Goal: Use online tool/utility: Utilize a website feature to perform a specific function

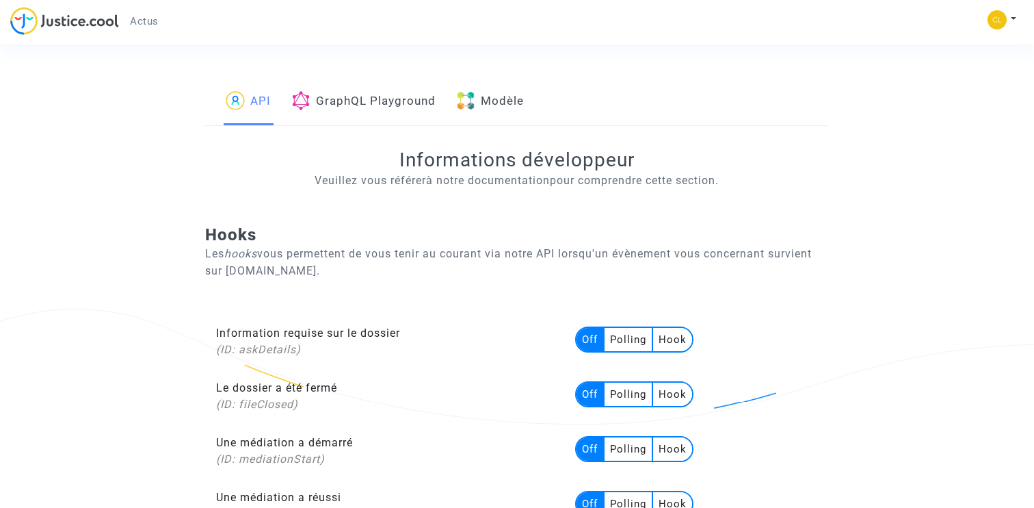
click at [483, 96] on link "Modèle" at bounding box center [490, 102] width 68 height 47
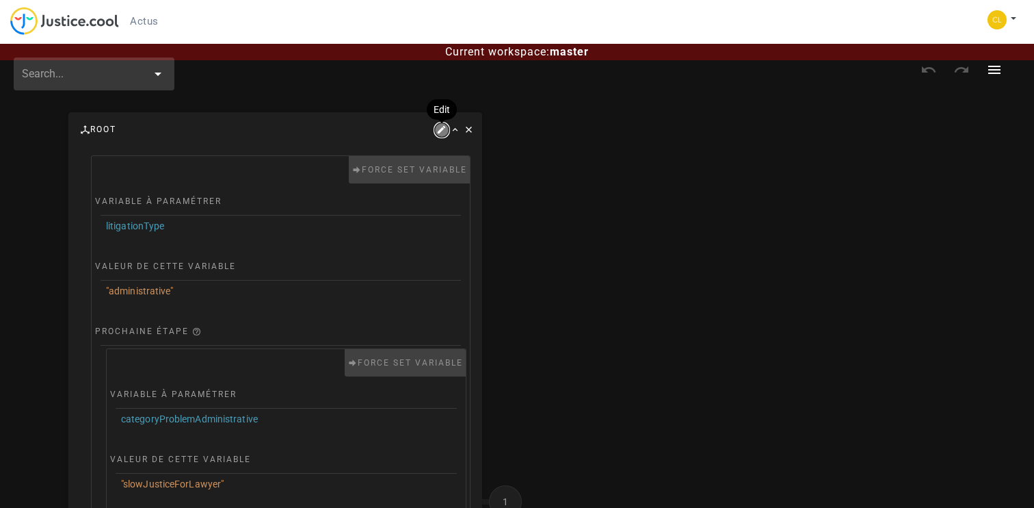
click at [440, 130] on icon "button" at bounding box center [442, 130] width 12 height 12
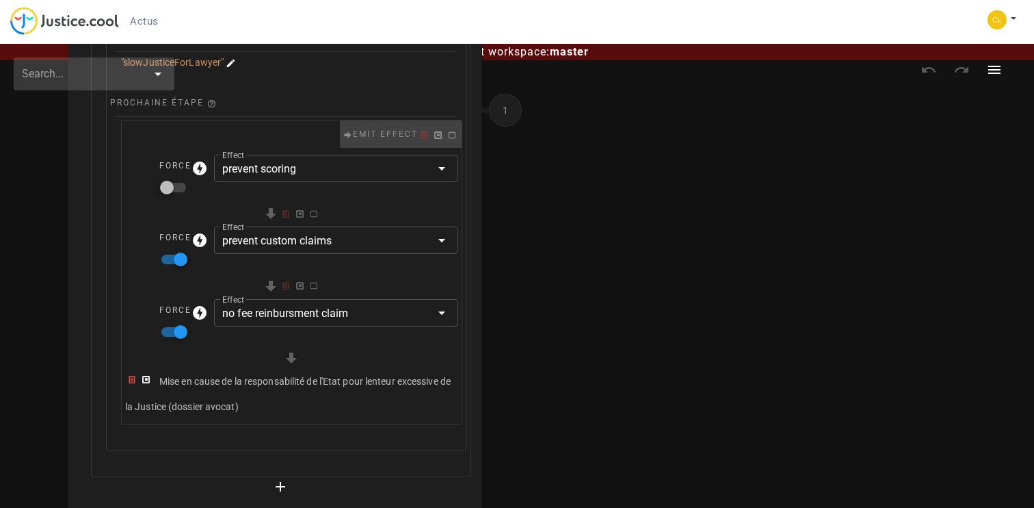
scroll to position [425, 0]
click at [148, 374] on icon "button" at bounding box center [146, 376] width 12 height 12
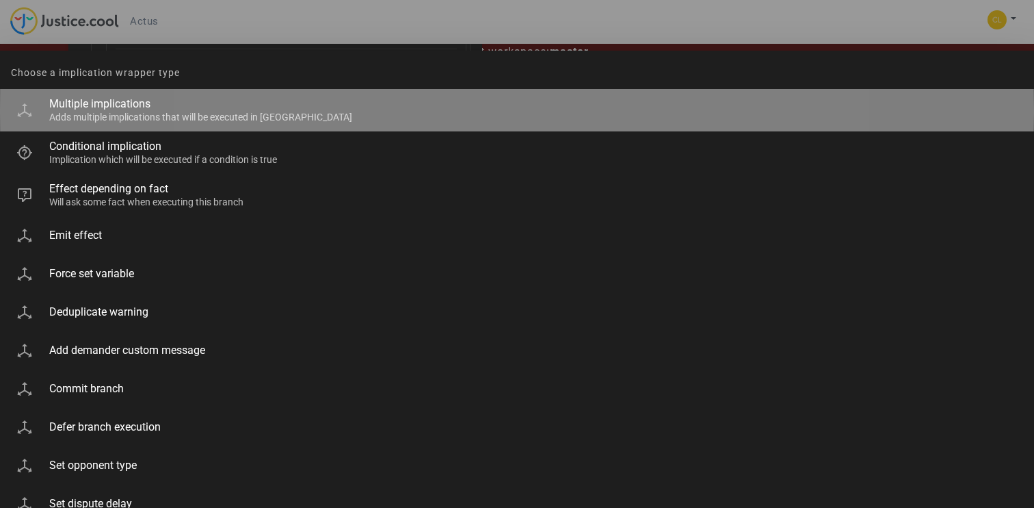
click at [143, 107] on div "Multiple implications" at bounding box center [536, 103] width 974 height 13
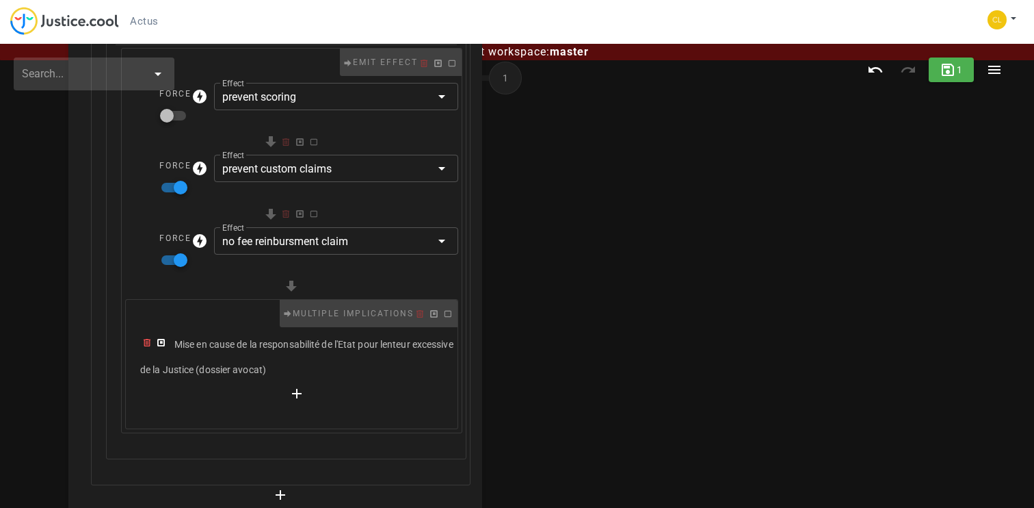
scroll to position [507, 0]
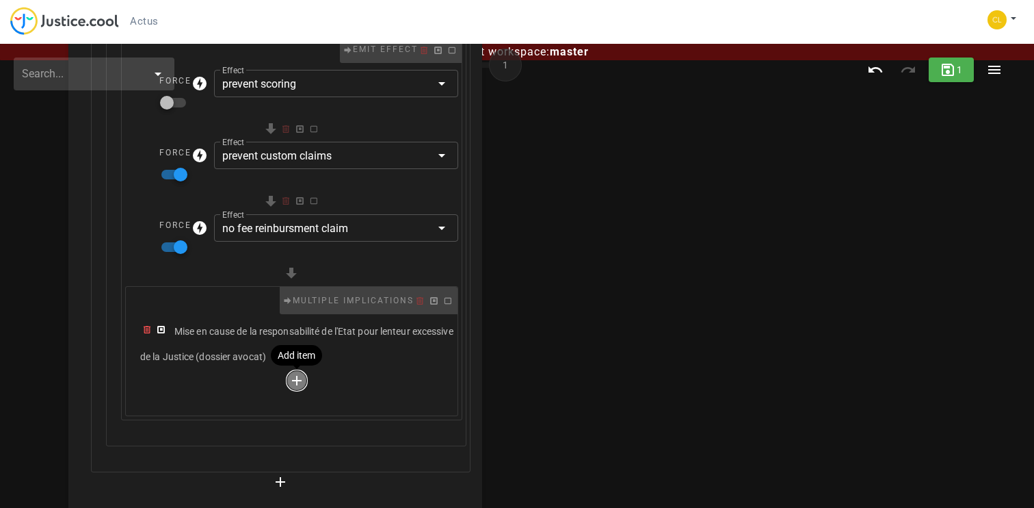
click at [299, 382] on icon "button" at bounding box center [297, 380] width 16 height 16
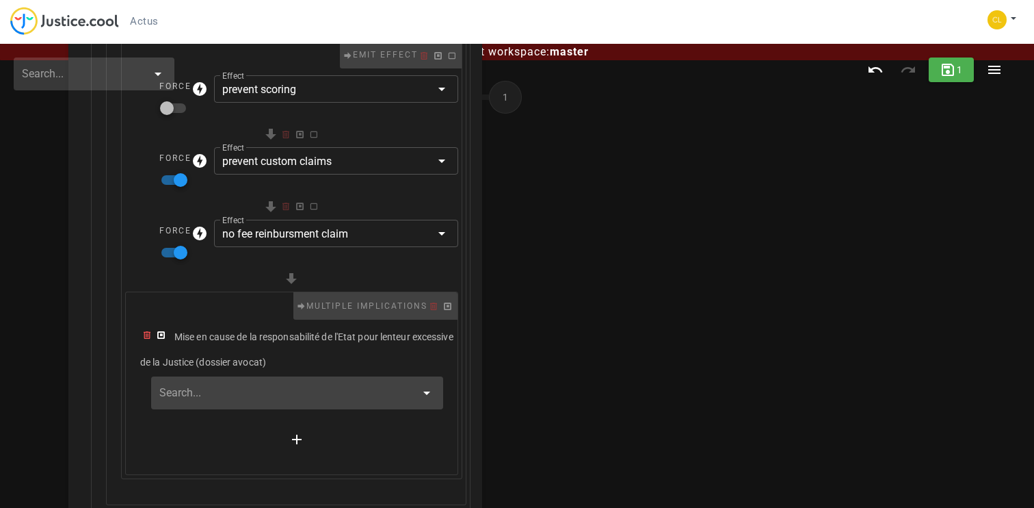
scroll to position [475, 0]
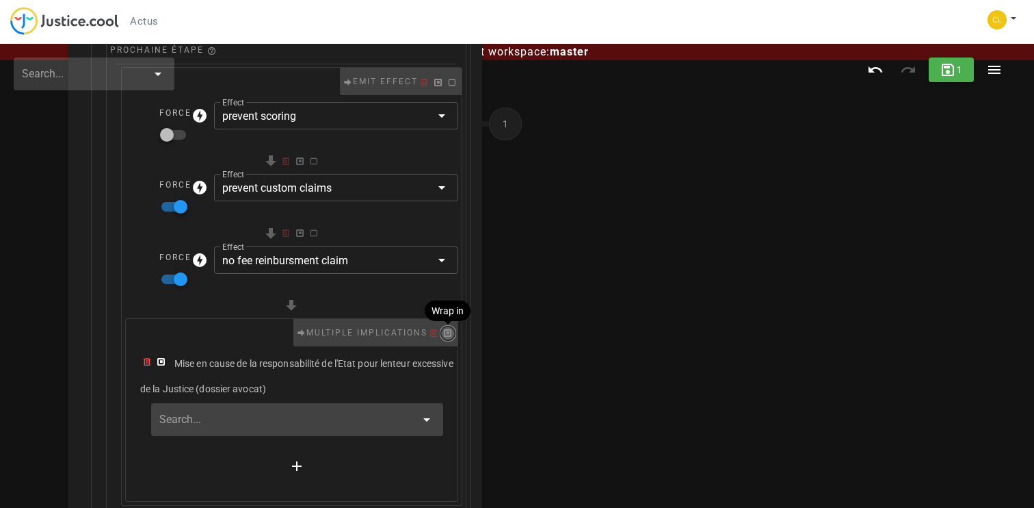
click at [449, 335] on icon "button" at bounding box center [448, 333] width 12 height 12
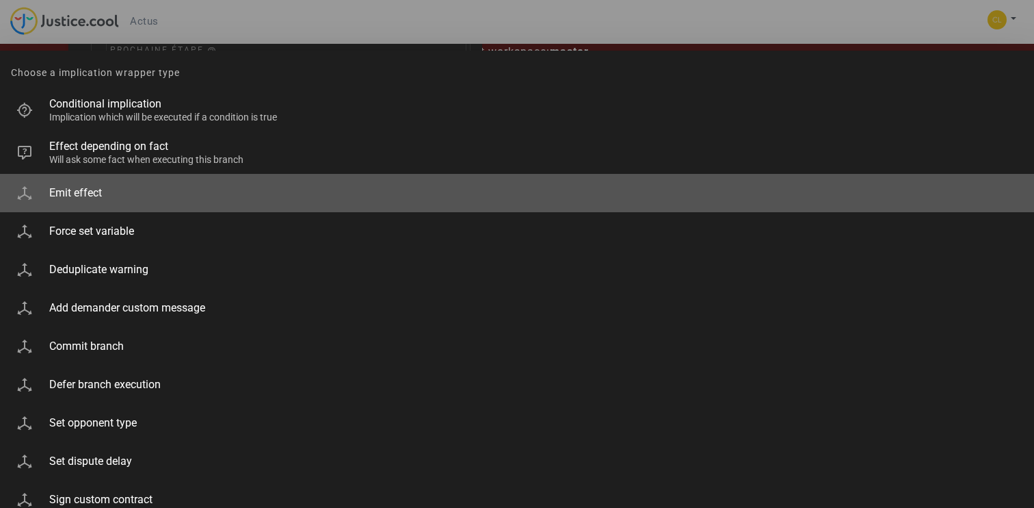
click at [204, 185] on div "Emit effect" at bounding box center [536, 193] width 974 height 31
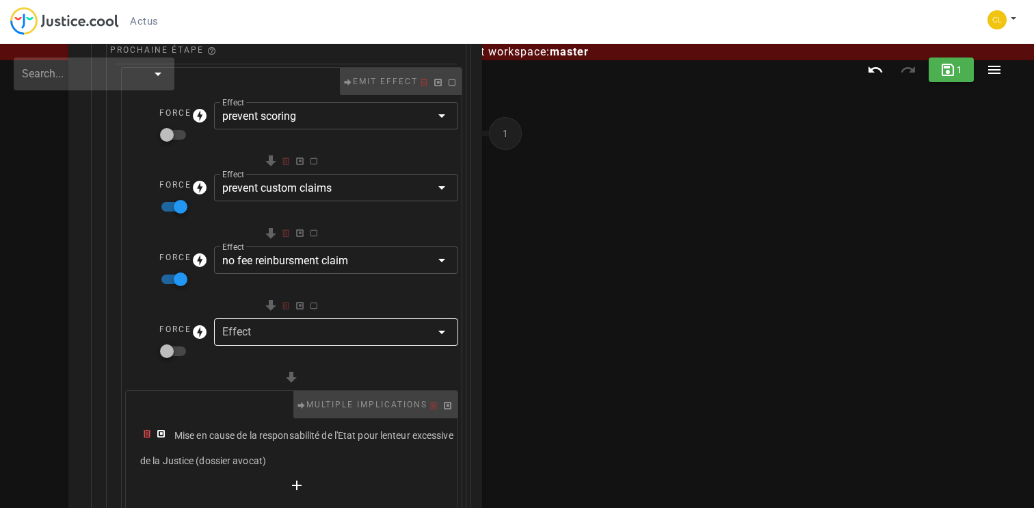
click at [223, 329] on div at bounding box center [326, 331] width 208 height 27
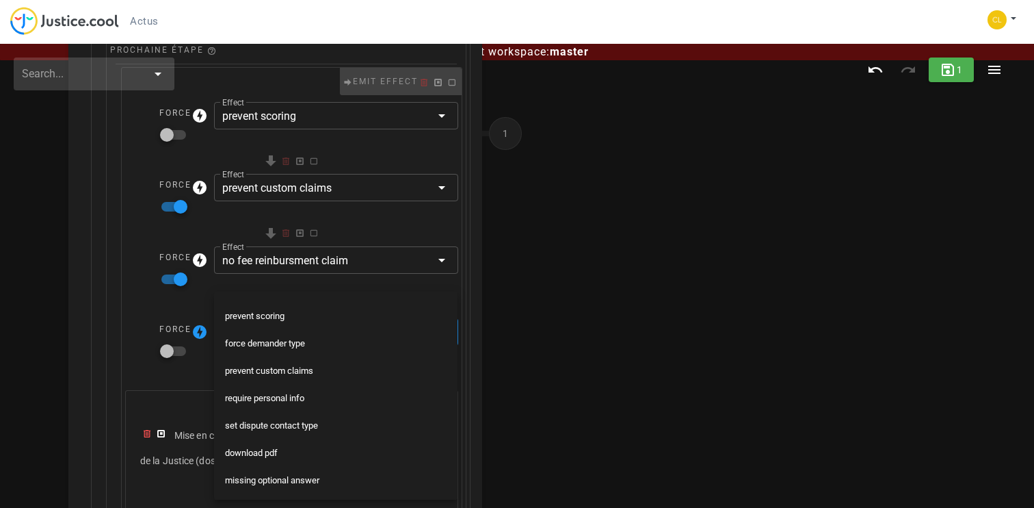
scroll to position [184, 0]
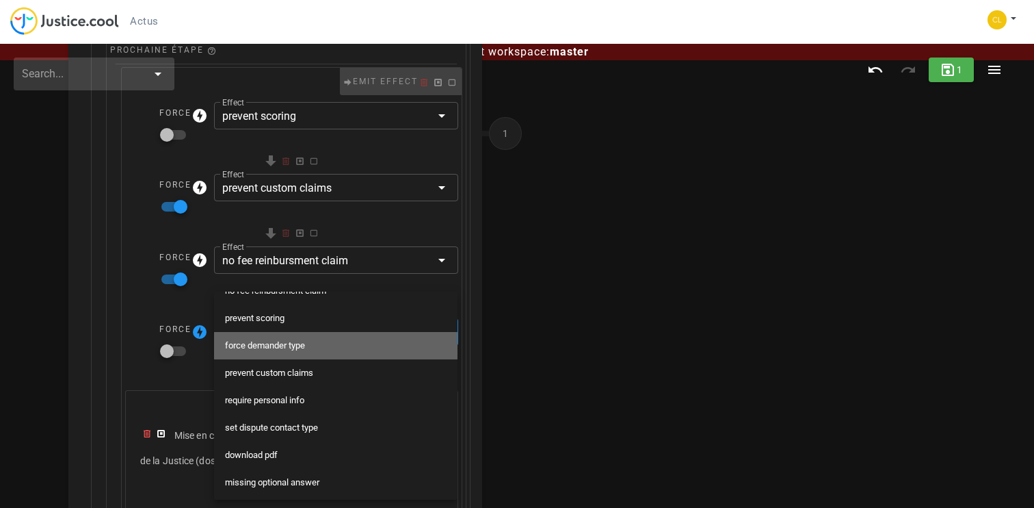
click at [298, 341] on div "force demander type" at bounding box center [336, 345] width 222 height 11
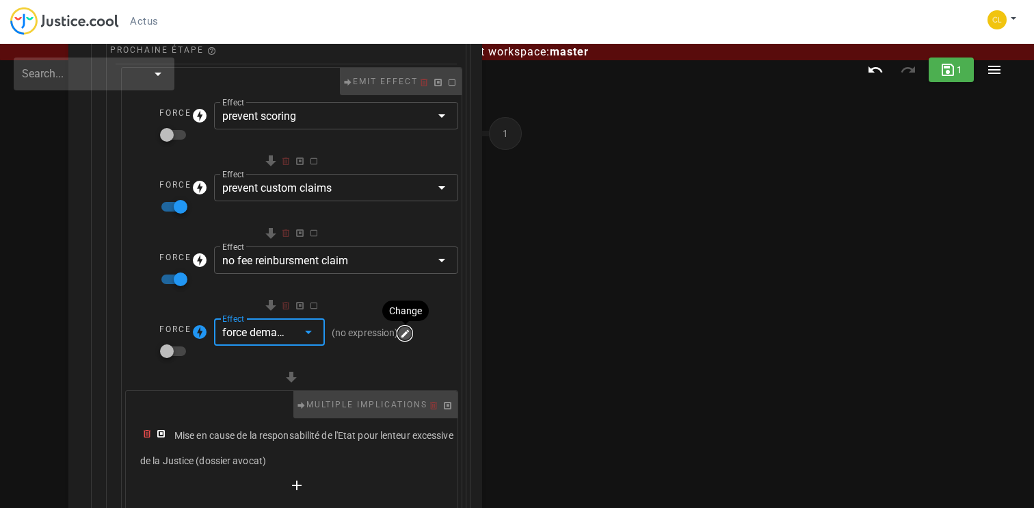
click at [404, 332] on icon "button" at bounding box center [405, 333] width 12 height 12
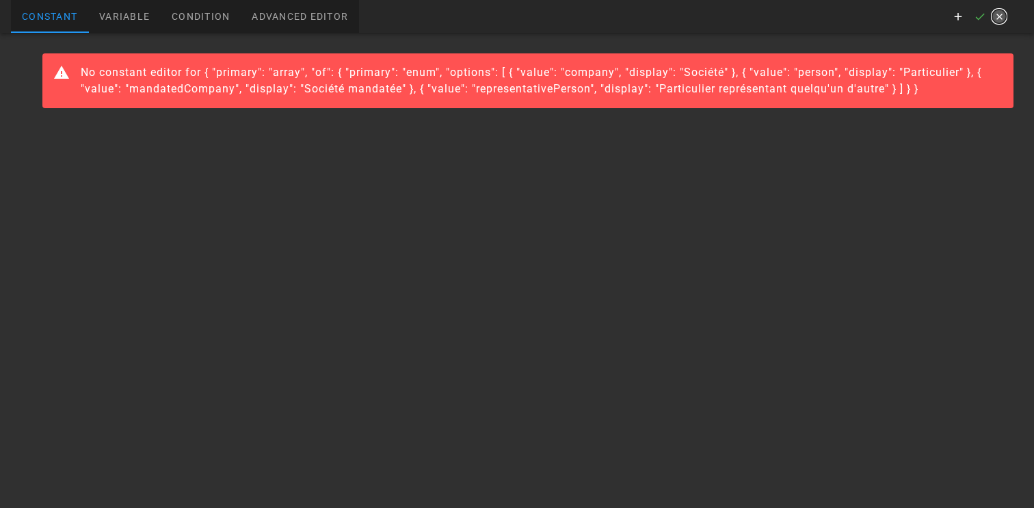
click at [1001, 18] on icon "button" at bounding box center [999, 16] width 12 height 12
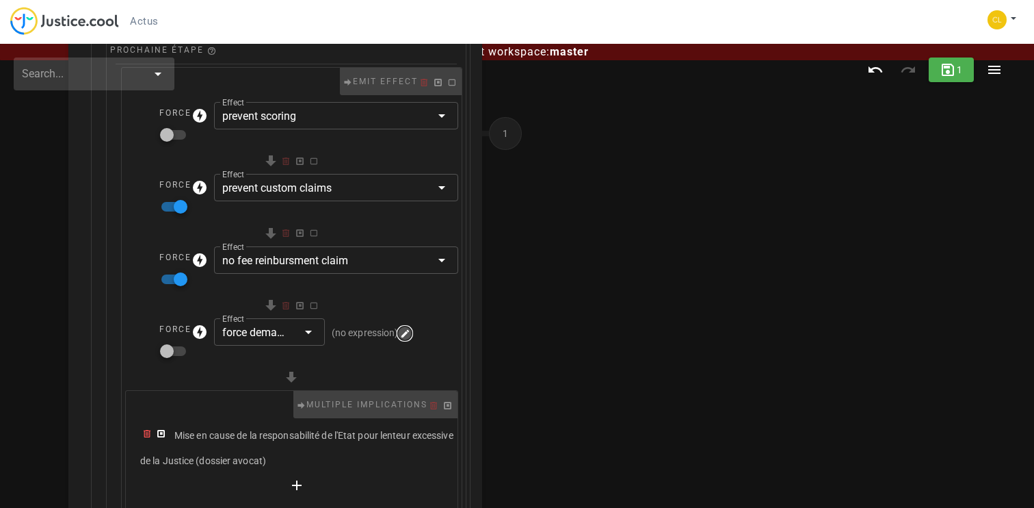
click at [406, 328] on icon "button" at bounding box center [405, 333] width 12 height 12
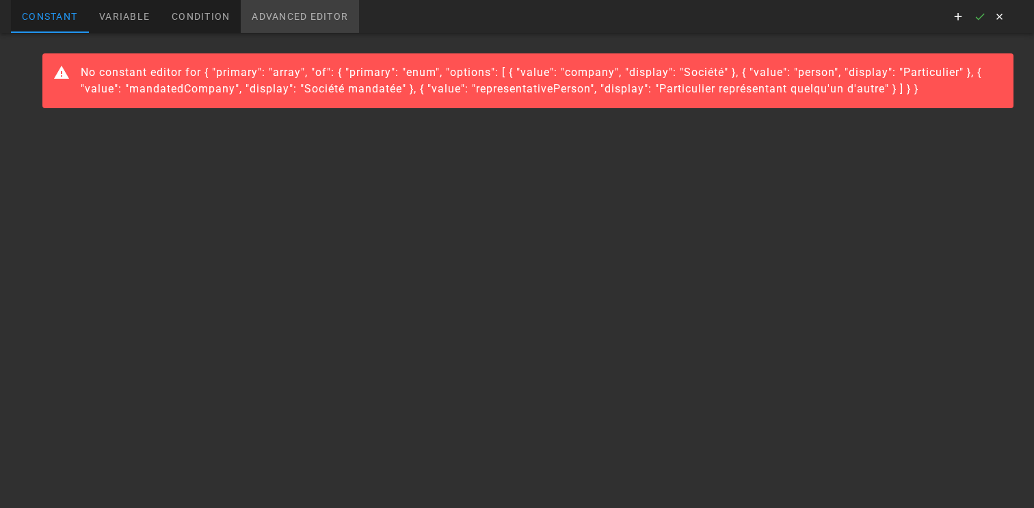
click at [284, 12] on div "Advanced editor" at bounding box center [300, 16] width 118 height 33
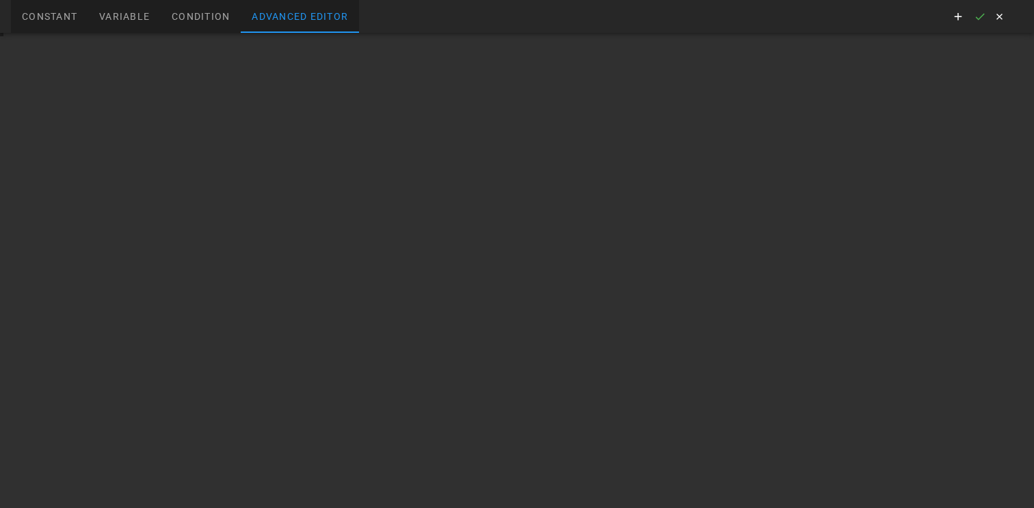
click at [166, 62] on div "1 Enter to Rename, ⇧Enter to Preview" at bounding box center [517, 270] width 1034 height 475
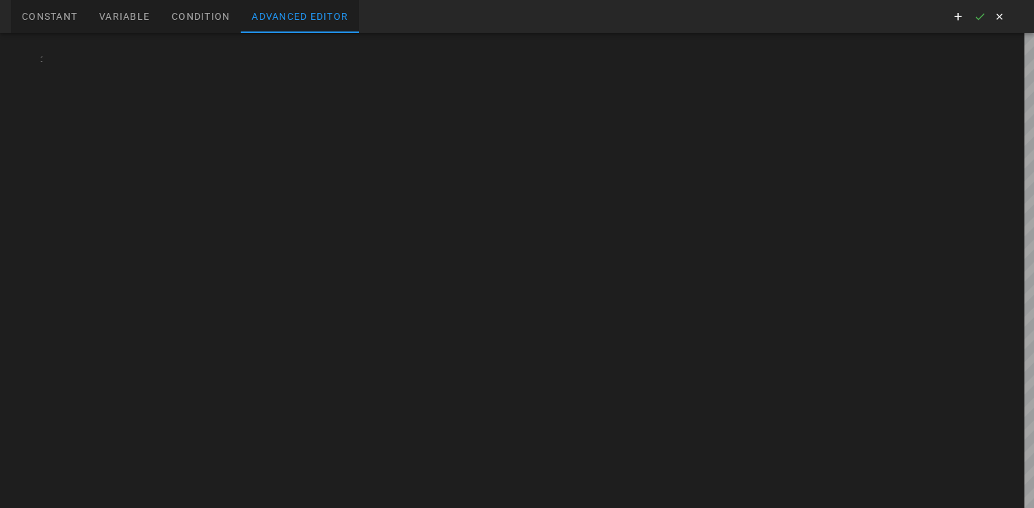
click at [166, 62] on div at bounding box center [538, 270] width 992 height 475
click at [174, 53] on div "[ 'lawyer ' ]" at bounding box center [538, 270] width 992 height 475
type textarea "['lawyer']"
click at [999, 15] on icon "button" at bounding box center [999, 16] width 12 height 12
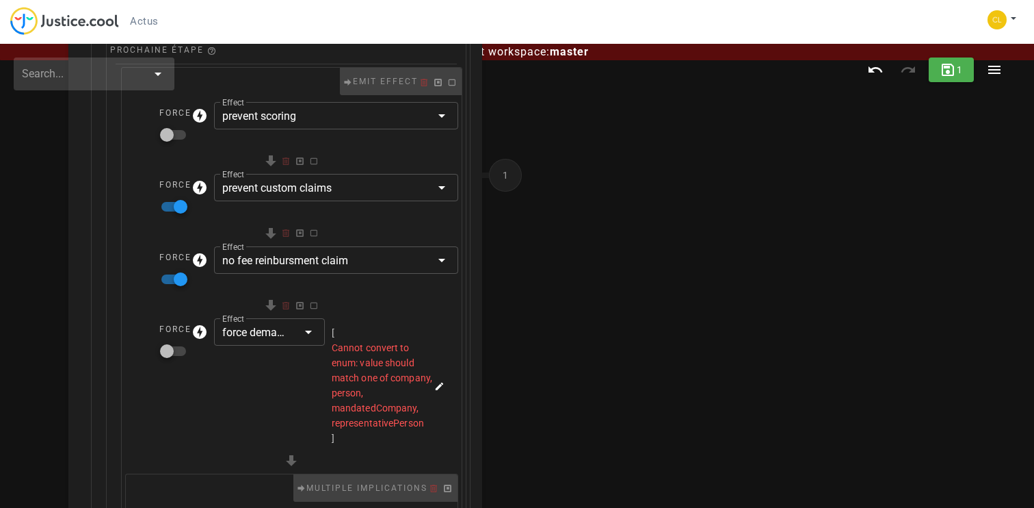
click at [382, 406] on span "Cannot convert to enum: value should match one of company, person, mandatedComp…" at bounding box center [382, 385] width 101 height 86
click at [443, 383] on icon "button" at bounding box center [439, 386] width 12 height 12
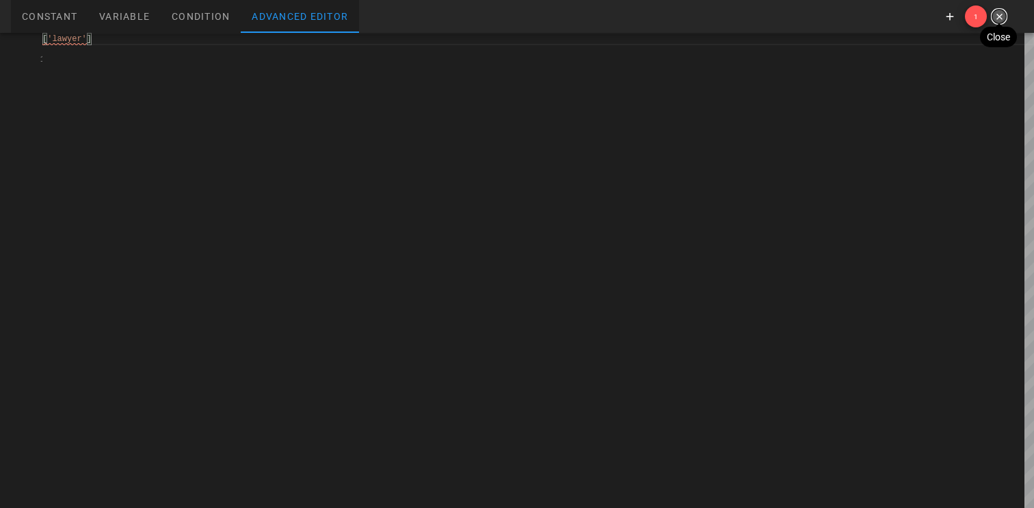
click at [1001, 16] on icon "button" at bounding box center [999, 16] width 12 height 12
